Goal: Check status: Check status

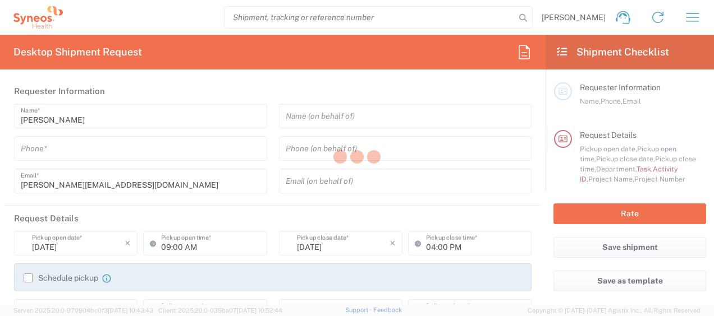
type input "4510"
type input "[GEOGRAPHIC_DATA]"
type input "Syneos Health Germany GMBH"
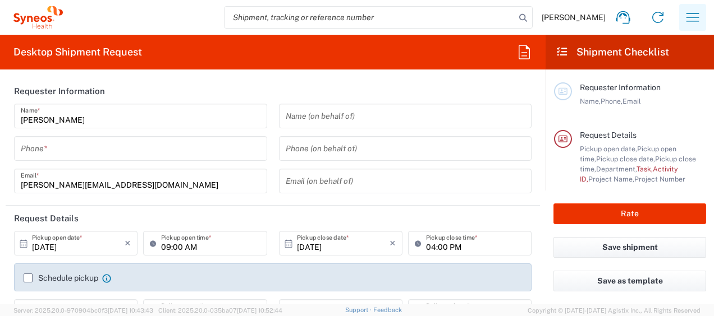
click at [689, 20] on icon "button" at bounding box center [692, 17] width 18 height 18
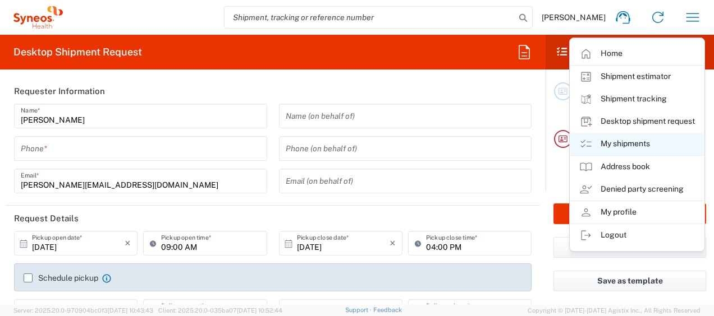
click at [624, 142] on link "My shipments" at bounding box center [637, 144] width 134 height 22
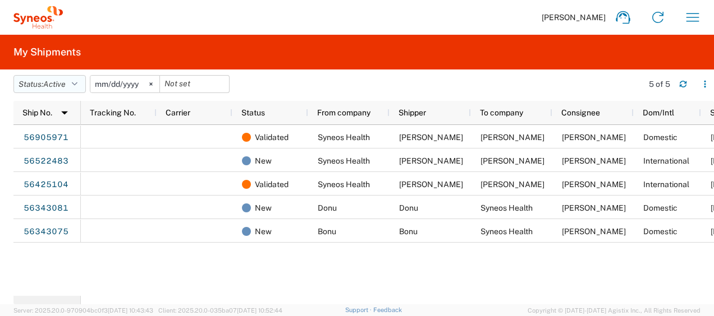
click at [76, 82] on icon "button" at bounding box center [75, 84] width 6 height 8
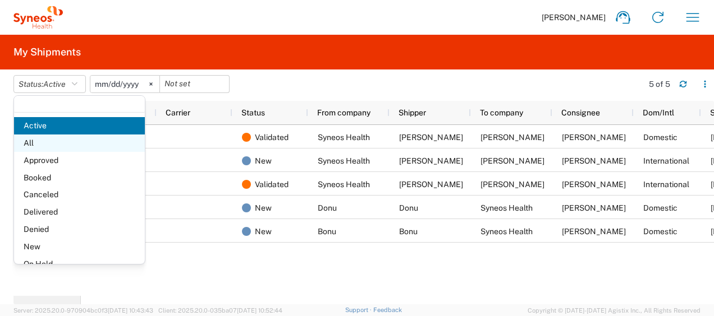
click at [37, 146] on span "All" at bounding box center [79, 143] width 131 height 17
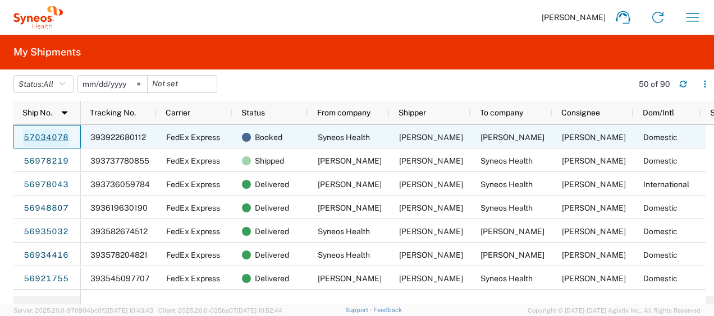
click at [43, 135] on link "57034078" at bounding box center [46, 138] width 46 height 18
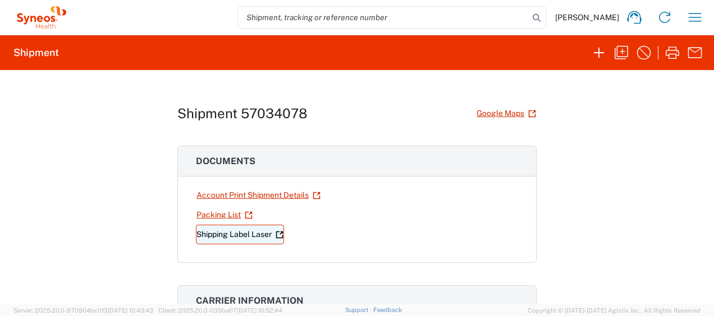
click at [235, 232] on link "Shipping Label Laser" at bounding box center [240, 235] width 88 height 20
